Goal: Information Seeking & Learning: Check status

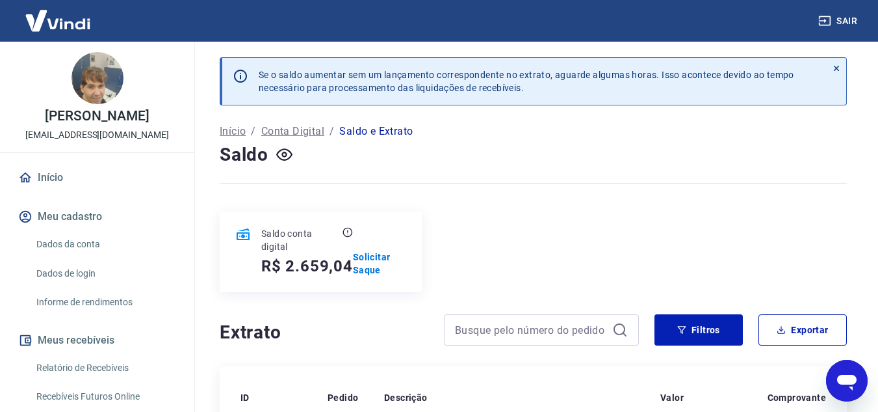
scroll to position [281, 0]
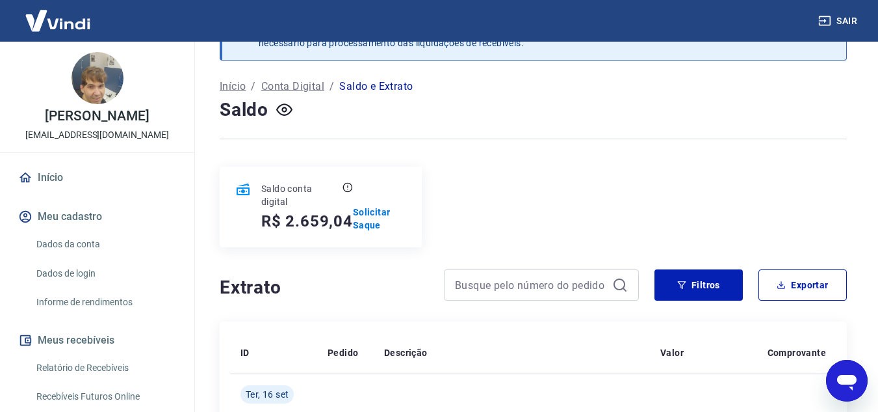
scroll to position [195, 0]
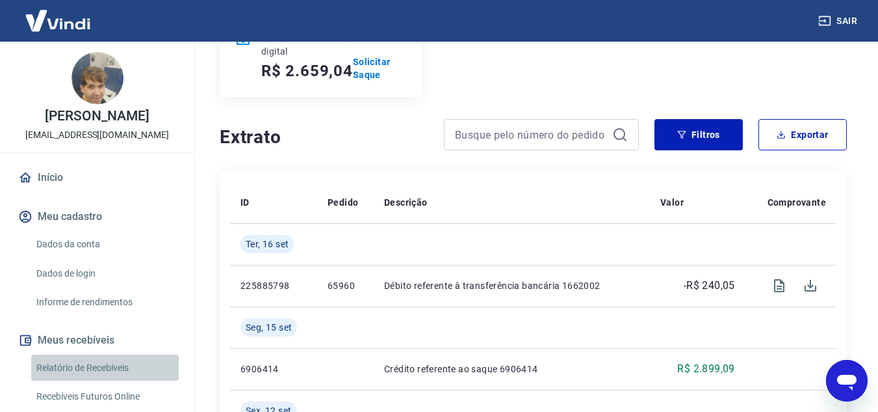
click at [111, 374] on link "Relatório de Recebíveis" at bounding box center [105, 367] width 148 height 27
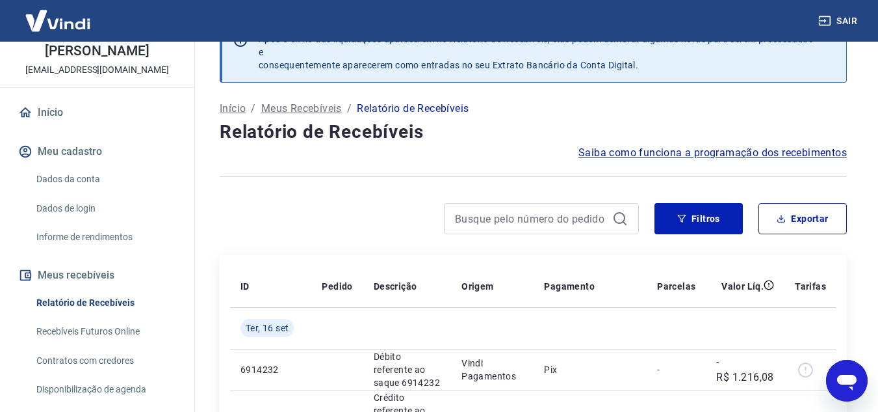
scroll to position [65, 0]
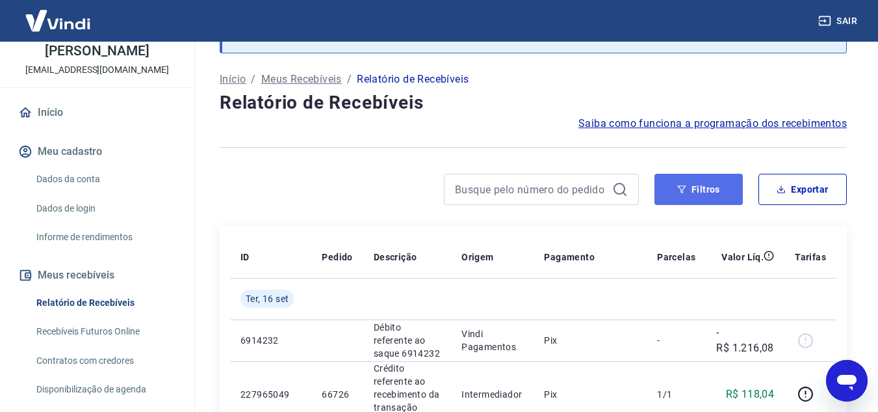
click at [713, 196] on button "Filtros" at bounding box center [699, 189] width 88 height 31
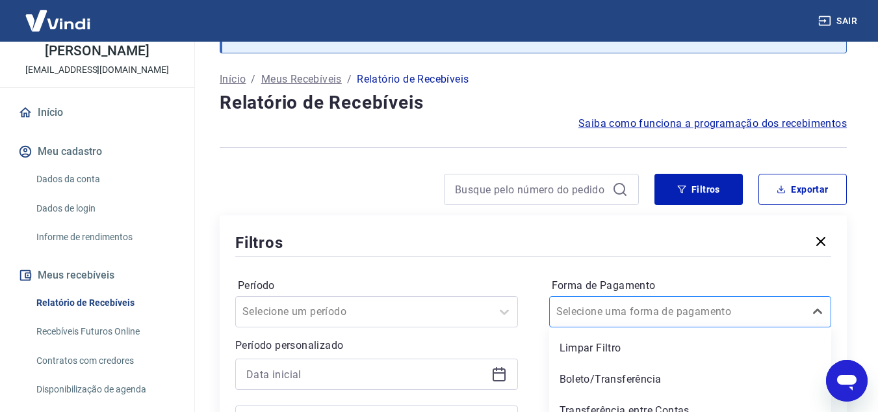
click at [666, 315] on div "option Boleto/Transferência focused, 2 of 5. 5 results available. Use Up and Do…" at bounding box center [690, 311] width 283 height 31
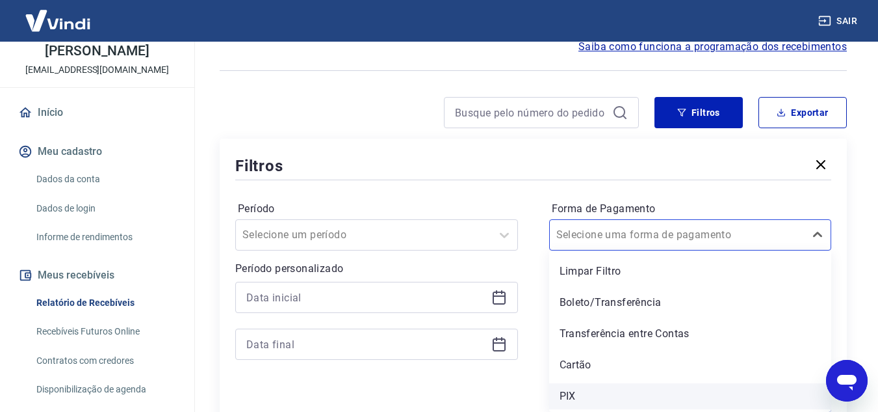
click at [587, 389] on div "PIX" at bounding box center [690, 396] width 283 height 26
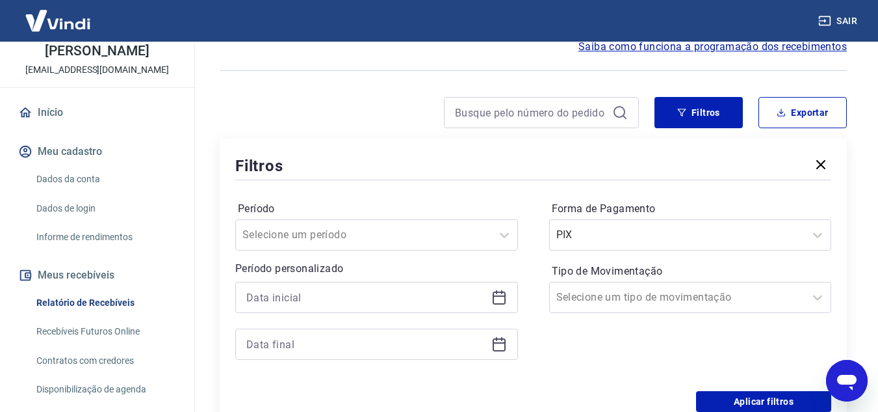
scroll to position [207, 0]
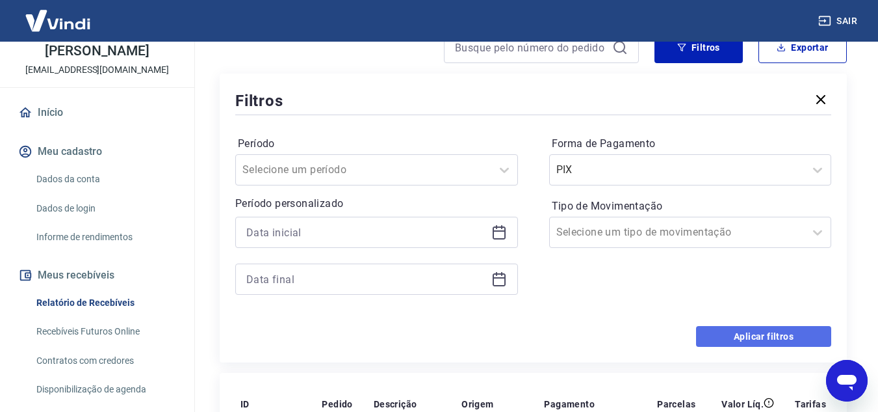
click at [711, 332] on button "Aplicar filtros" at bounding box center [763, 336] width 135 height 21
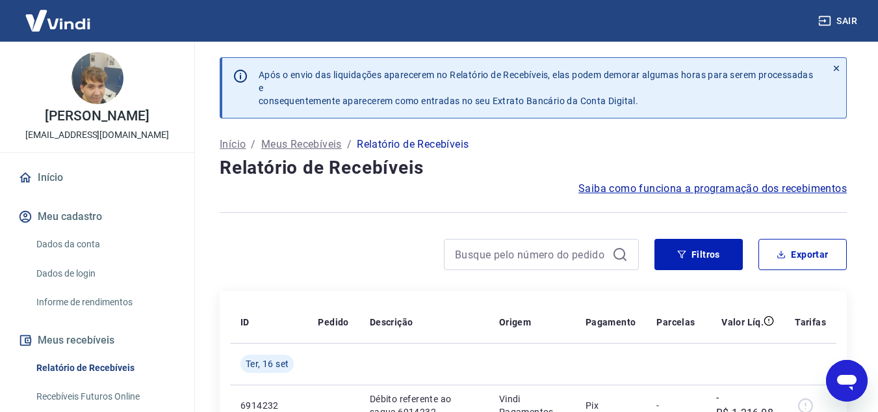
click at [114, 251] on link "Dados da conta" at bounding box center [105, 244] width 148 height 27
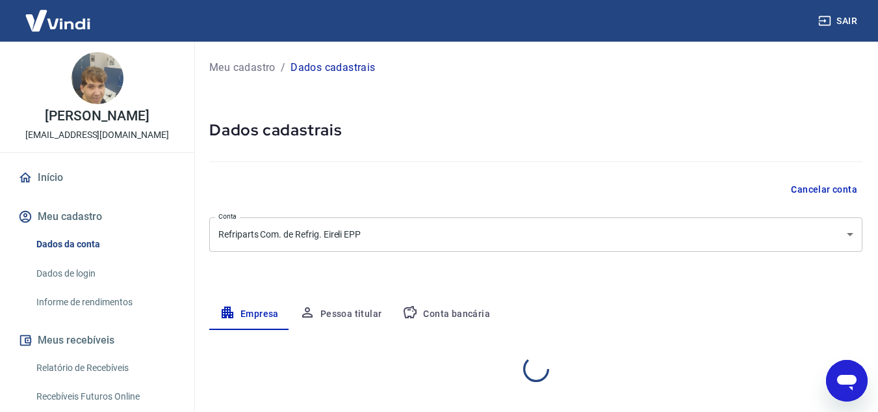
select select "SP"
click at [107, 376] on link "Relatório de Recebíveis" at bounding box center [105, 367] width 148 height 27
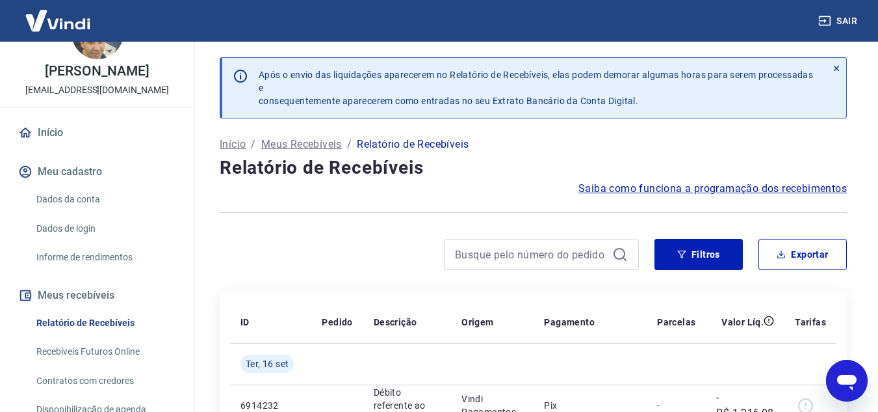
scroll to position [130, 0]
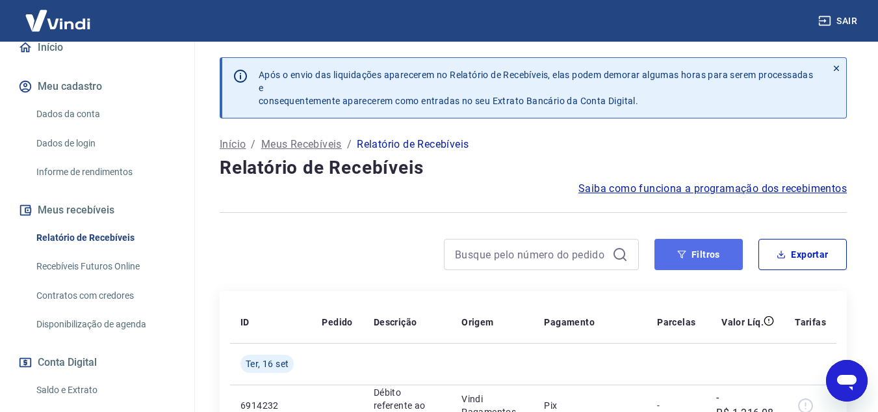
click at [689, 247] on button "Filtros" at bounding box center [699, 254] width 88 height 31
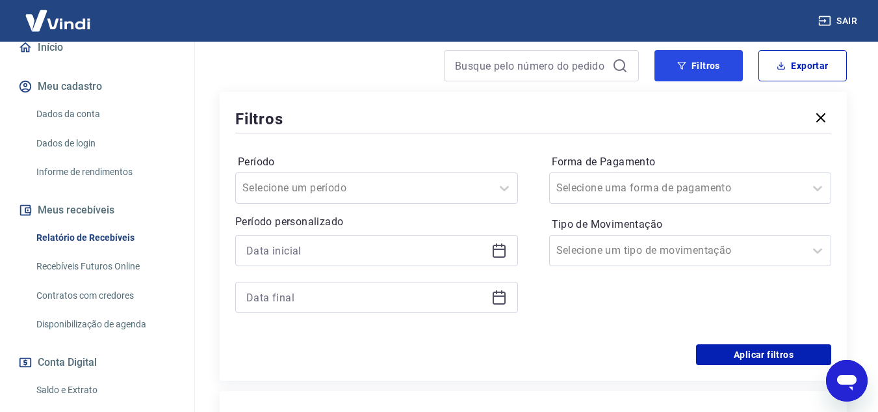
scroll to position [195, 0]
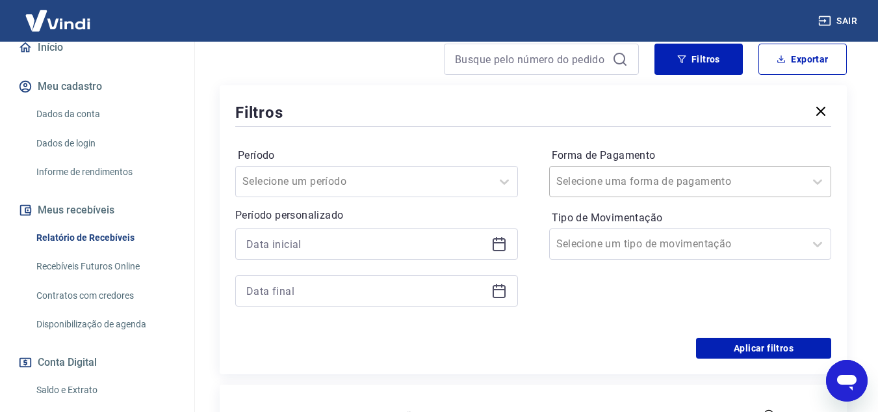
click at [653, 183] on input "Forma de Pagamento" at bounding box center [622, 182] width 131 height 16
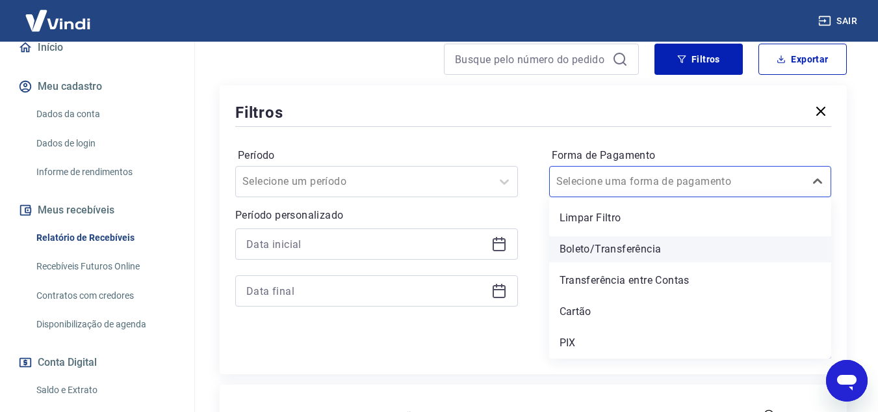
click at [598, 248] on div "Boleto/Transferência" at bounding box center [690, 249] width 283 height 26
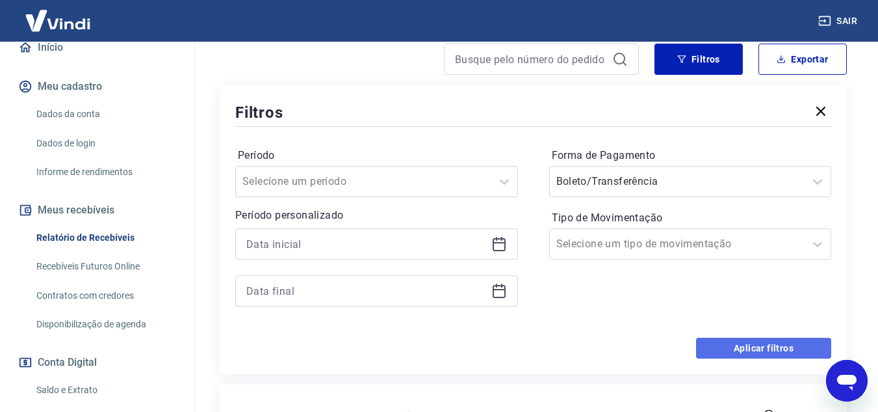
click at [727, 348] on button "Aplicar filtros" at bounding box center [763, 347] width 135 height 21
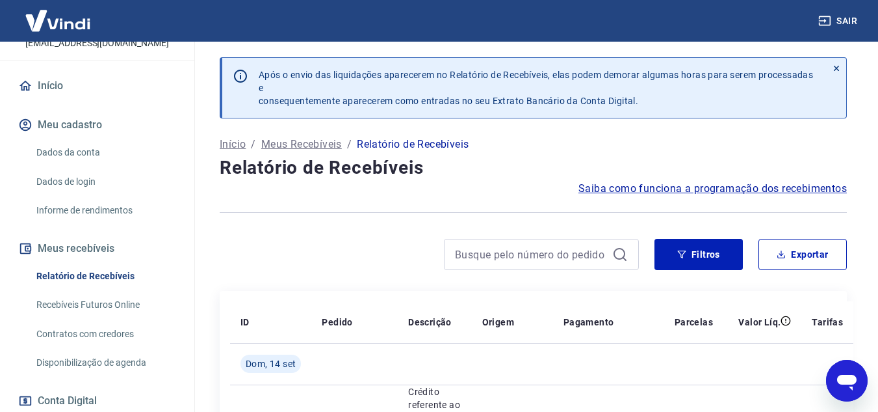
scroll to position [281, 0]
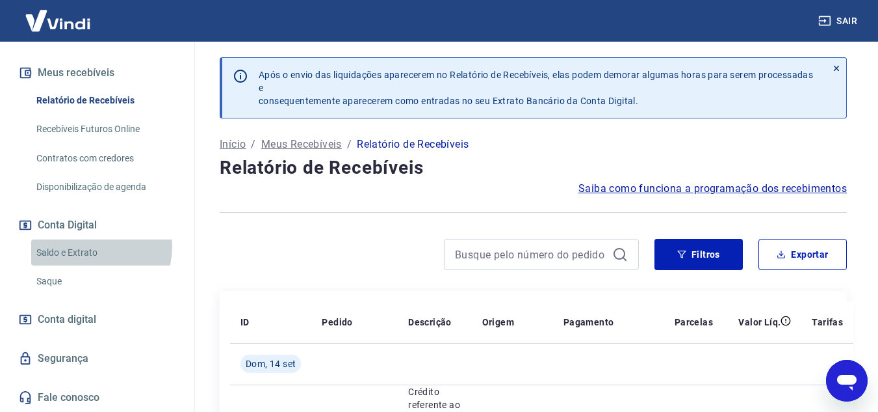
click at [94, 246] on link "Saldo e Extrato" at bounding box center [105, 252] width 148 height 27
